Goal: Task Accomplishment & Management: Manage account settings

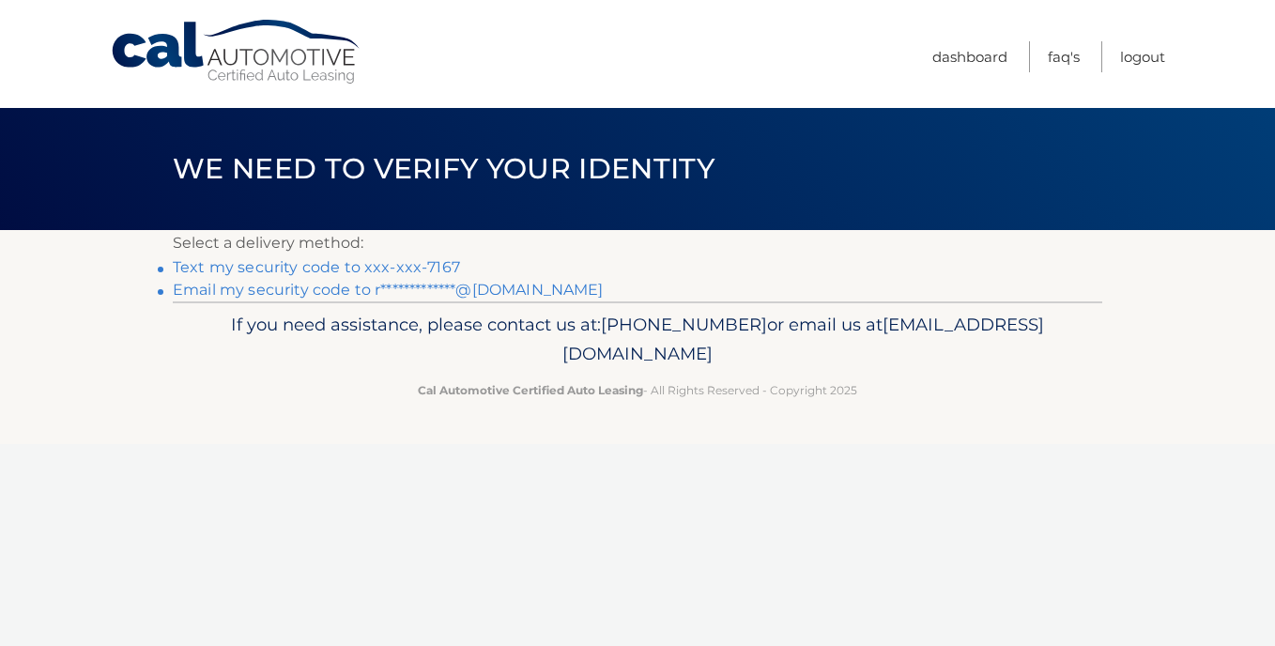
click at [437, 270] on link "Text my security code to xxx-xxx-7167" at bounding box center [316, 267] width 287 height 18
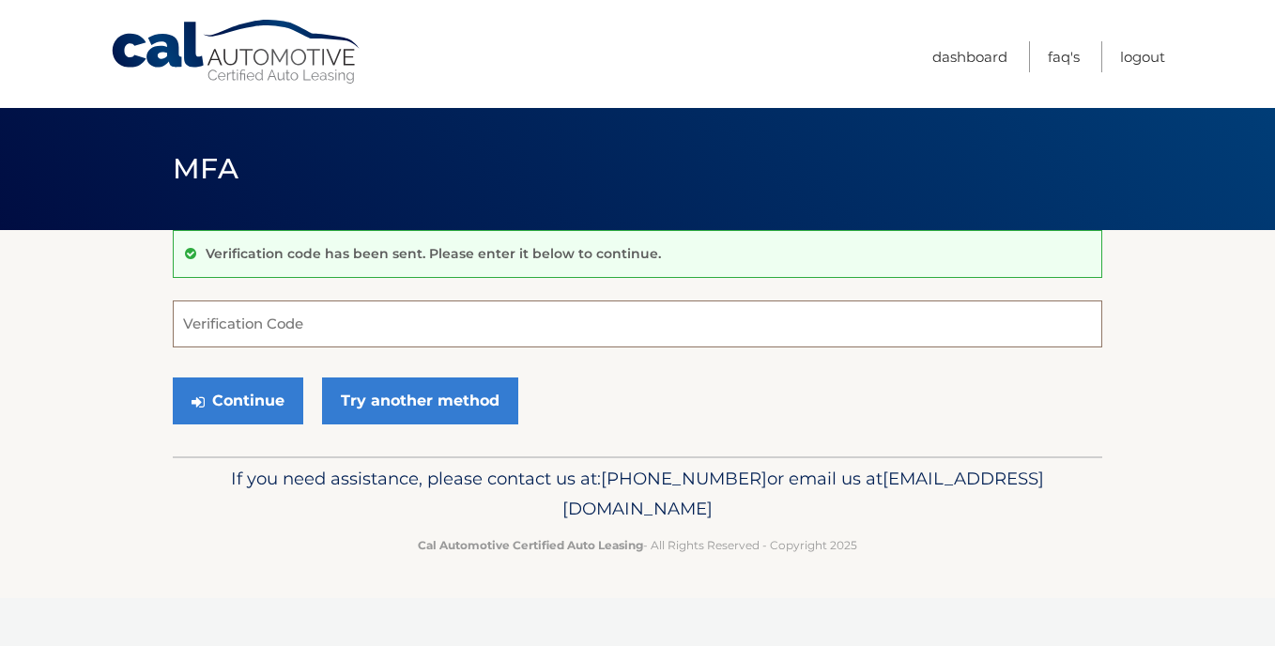
click at [358, 311] on input "Verification Code" at bounding box center [638, 323] width 930 height 47
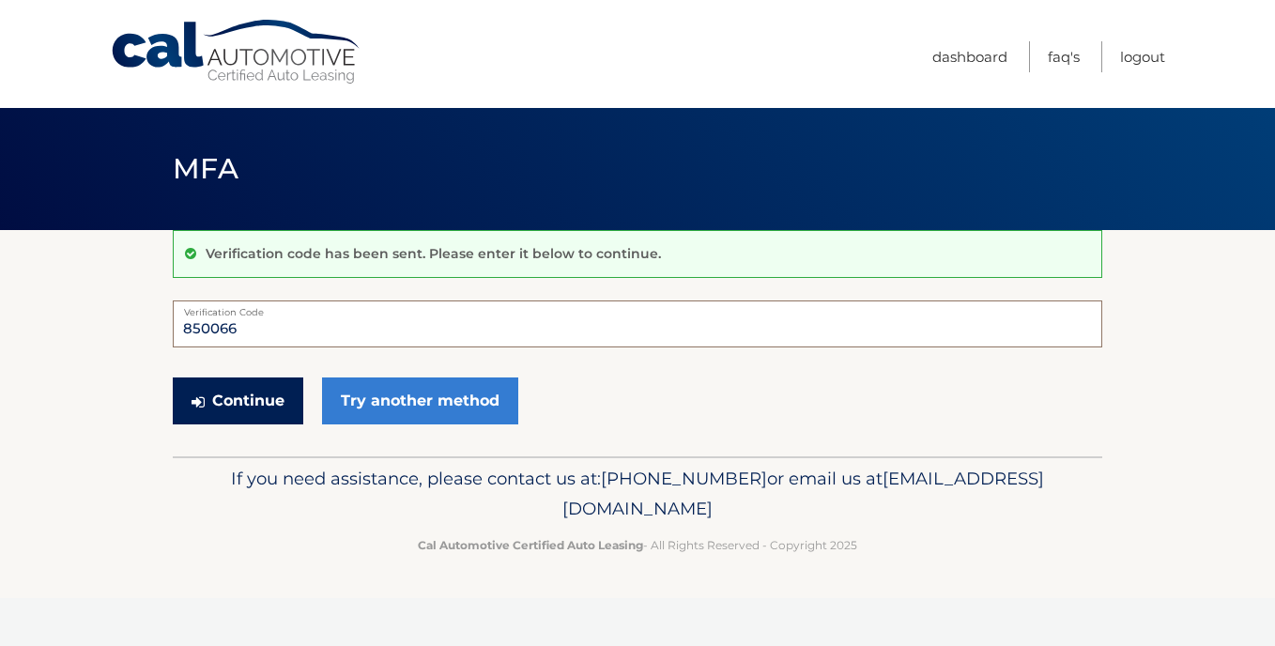
type input "850066"
click at [240, 398] on button "Continue" at bounding box center [238, 401] width 131 height 47
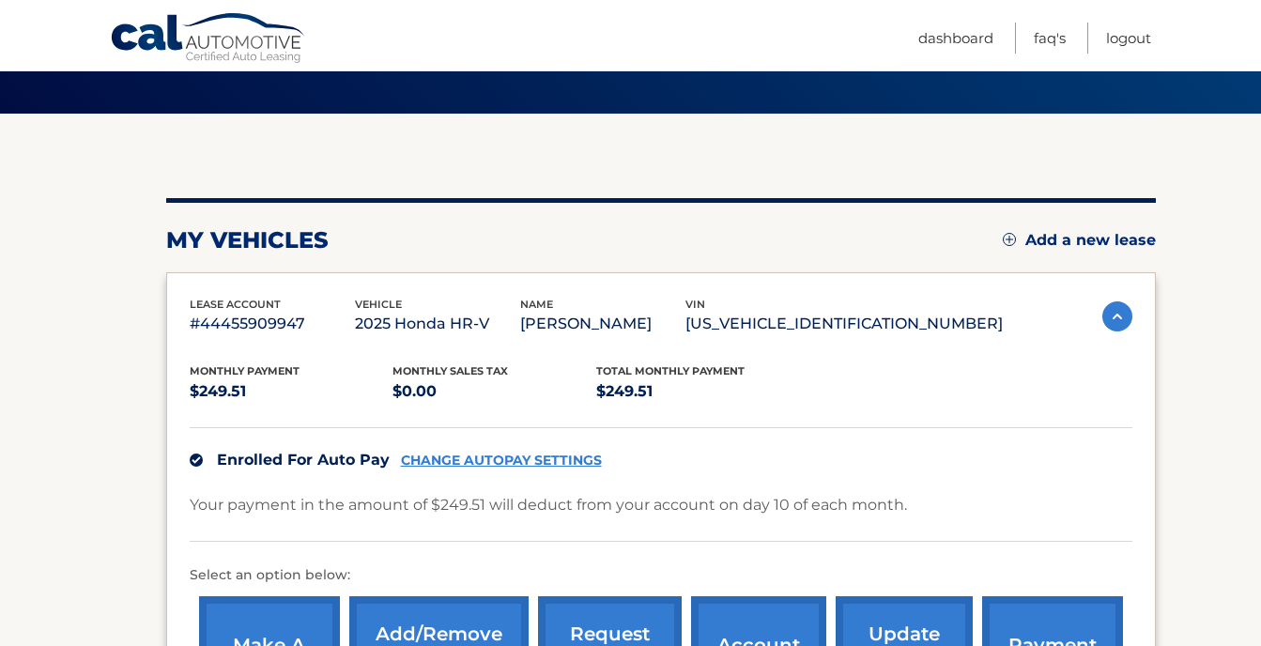
scroll to position [80, 0]
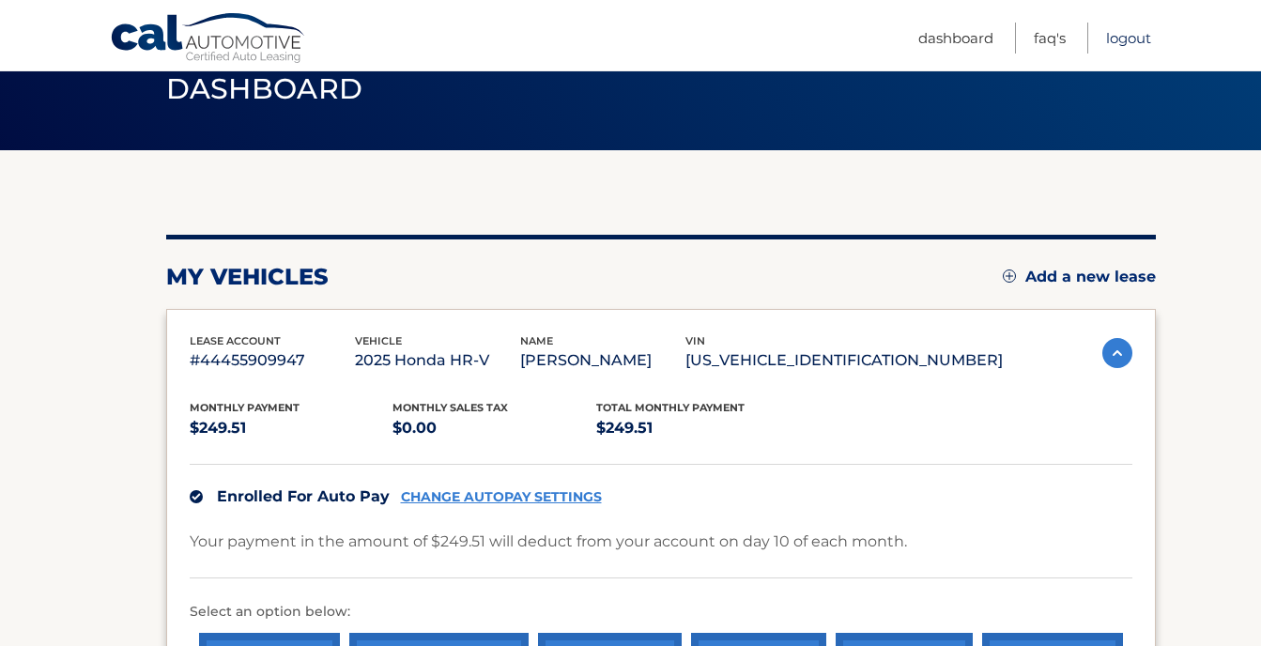
click at [1145, 28] on link "Logout" at bounding box center [1128, 38] width 45 height 31
